Goal: Find specific page/section: Find specific page/section

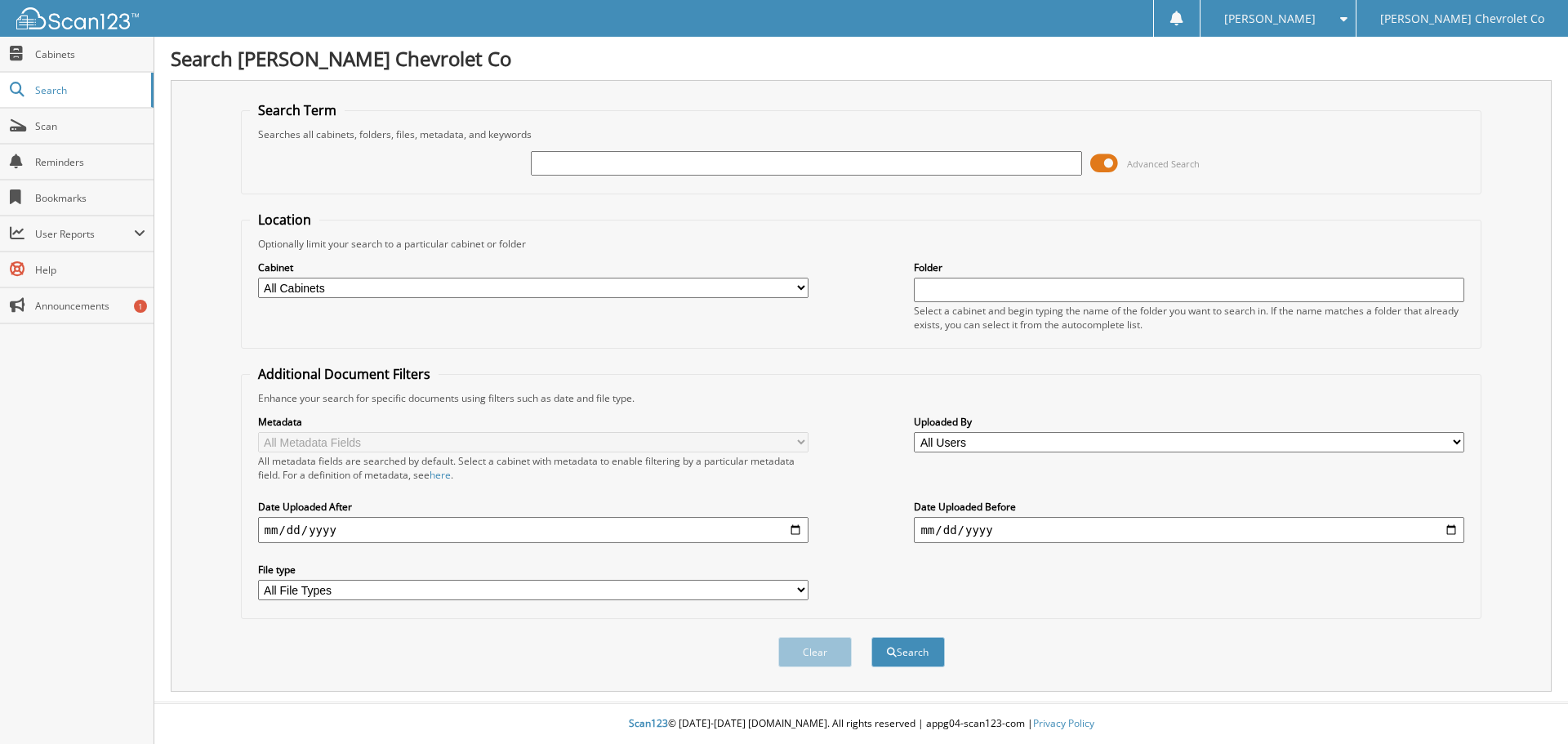
click at [634, 162] on input "text" at bounding box center [806, 163] width 550 height 24
type input "U5409"
click at [871, 637] on button "Search" at bounding box center [908, 652] width 74 height 30
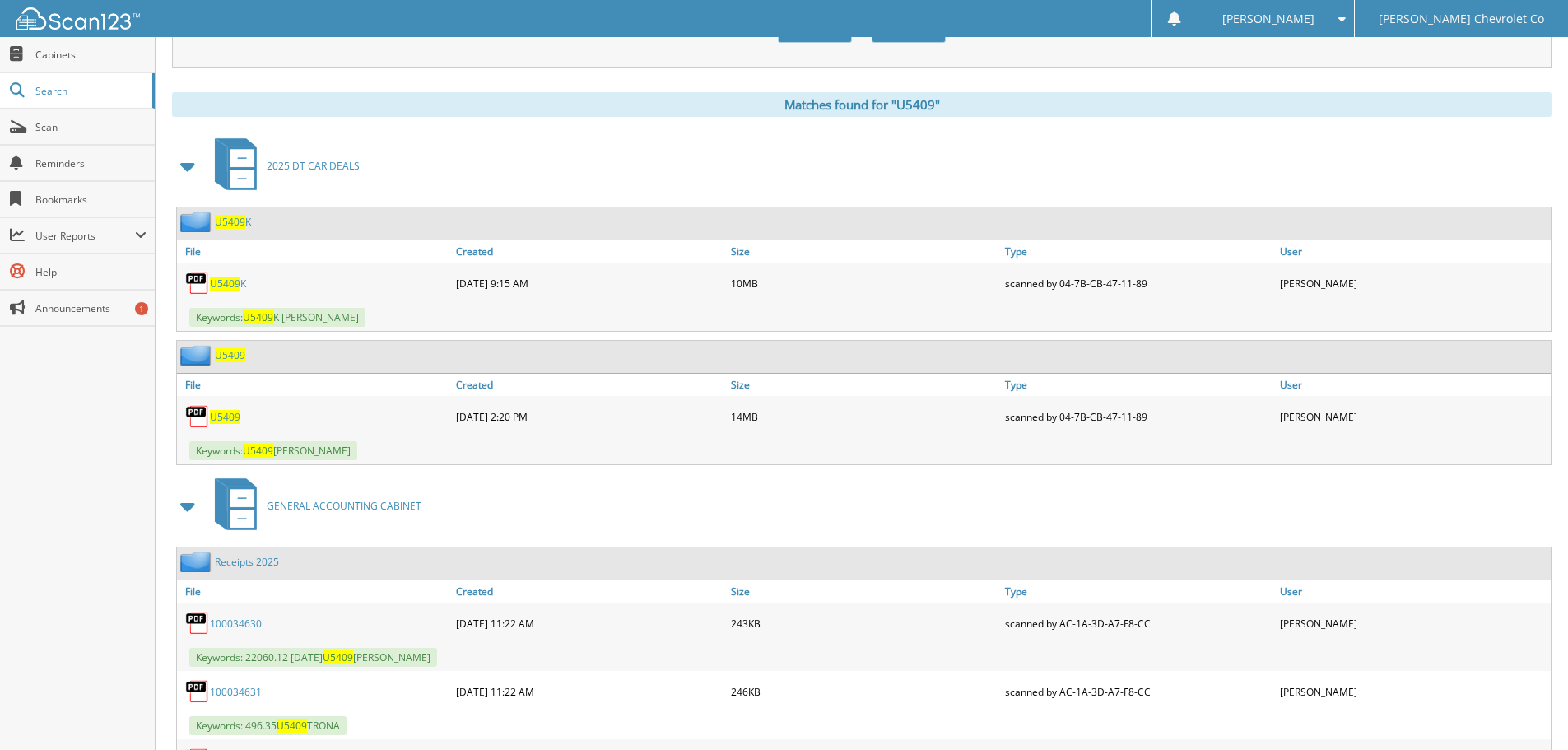
scroll to position [659, 0]
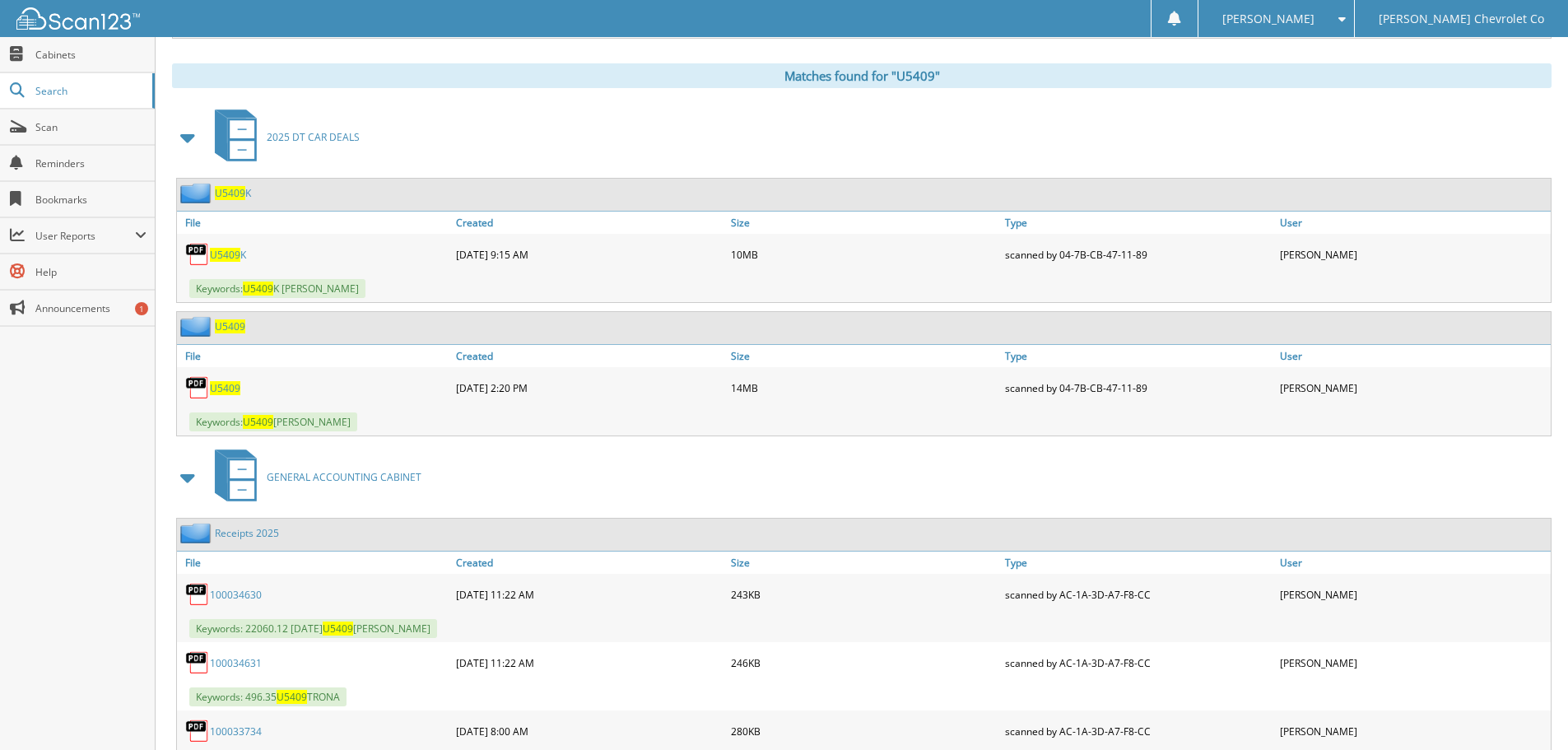
click at [227, 391] on span "U5409" at bounding box center [225, 388] width 30 height 14
